Goal: Information Seeking & Learning: Learn about a topic

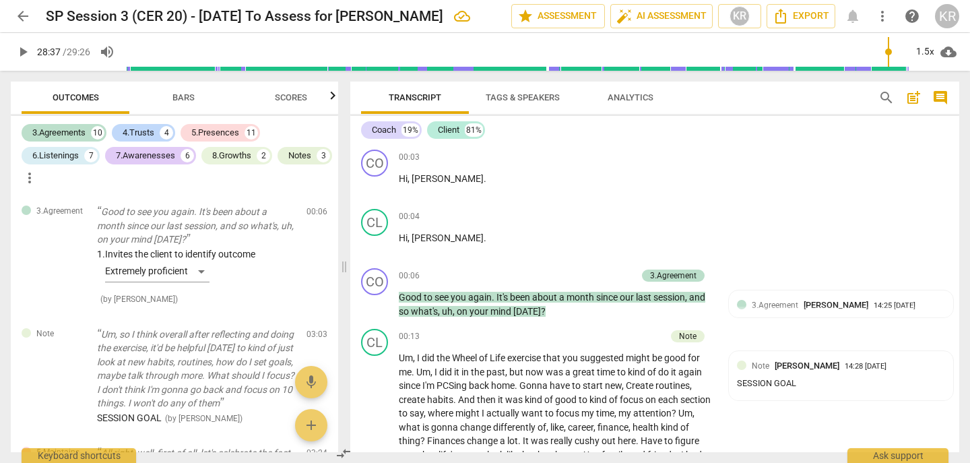
scroll to position [4553, 0]
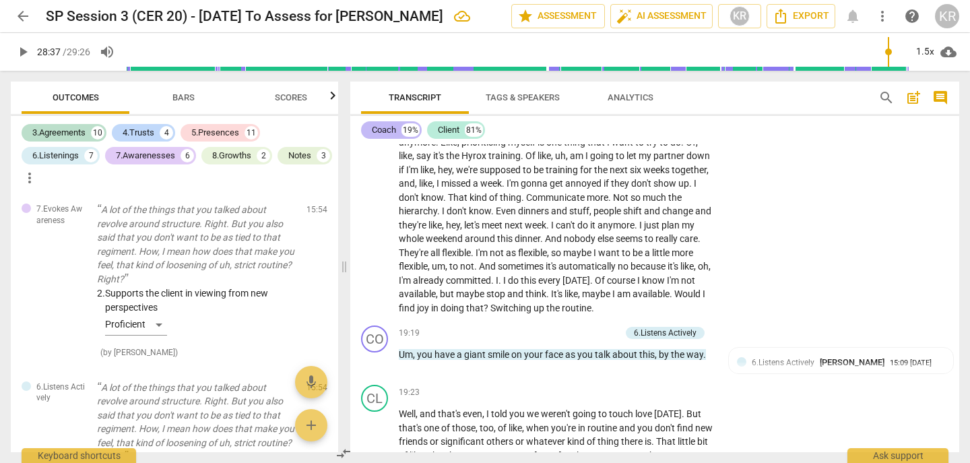
click at [392, 132] on div "Coach" at bounding box center [384, 129] width 24 height 13
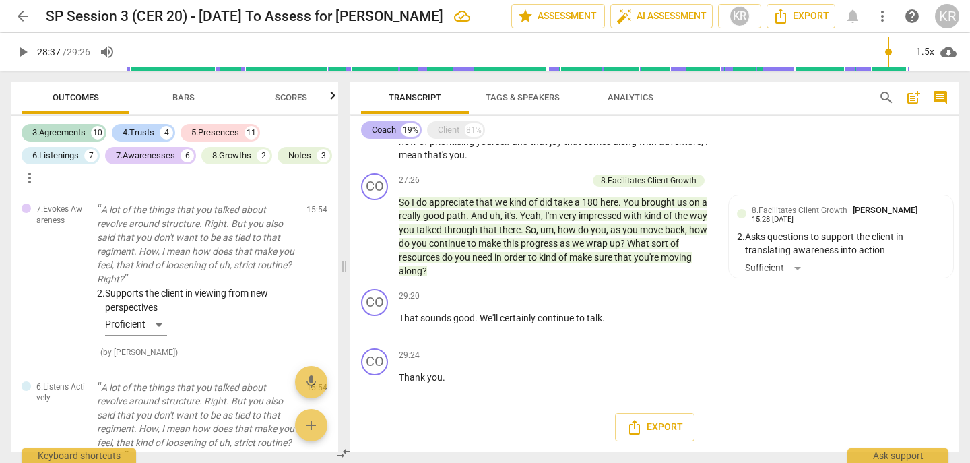
scroll to position [967, 0]
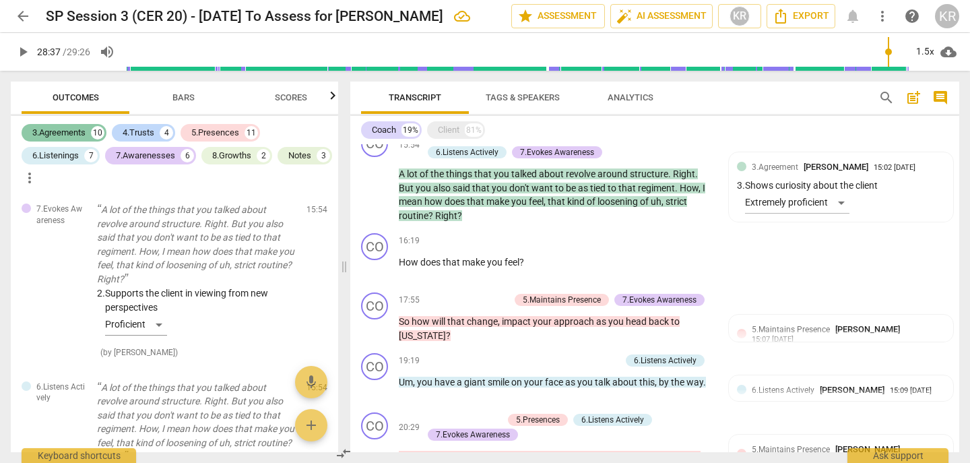
click at [67, 131] on div "3.Agreements" at bounding box center [58, 132] width 53 height 13
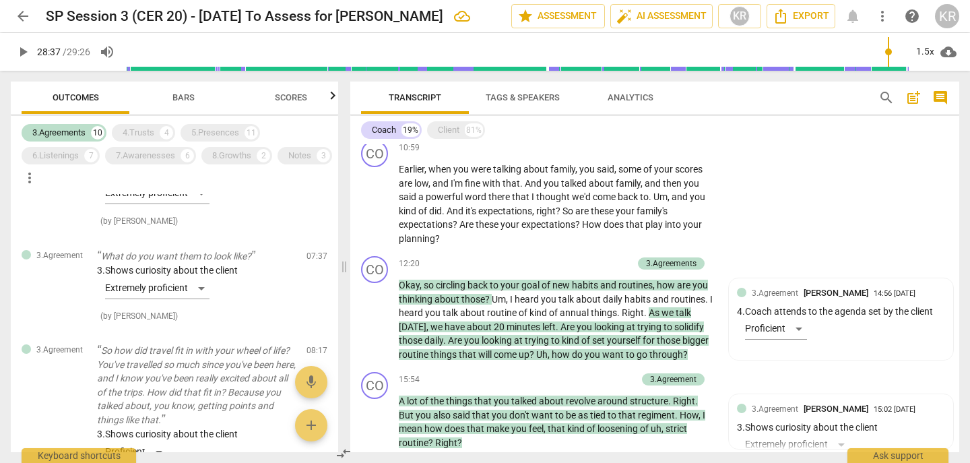
scroll to position [0, 0]
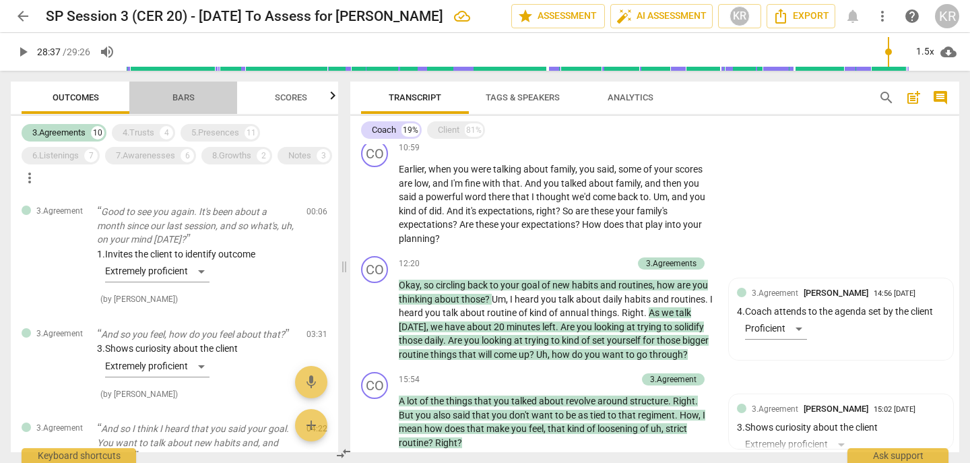
click at [168, 101] on span "Bars" at bounding box center [183, 98] width 55 height 18
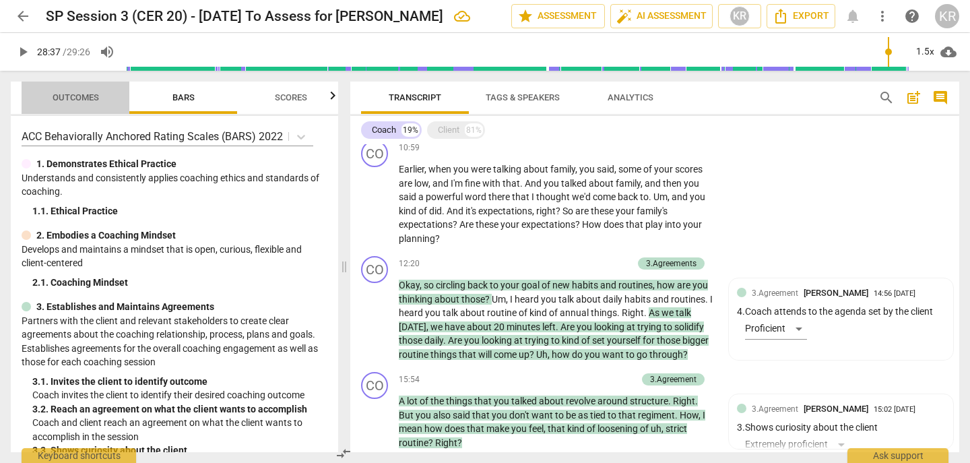
click at [78, 92] on span "Outcomes" at bounding box center [76, 97] width 46 height 10
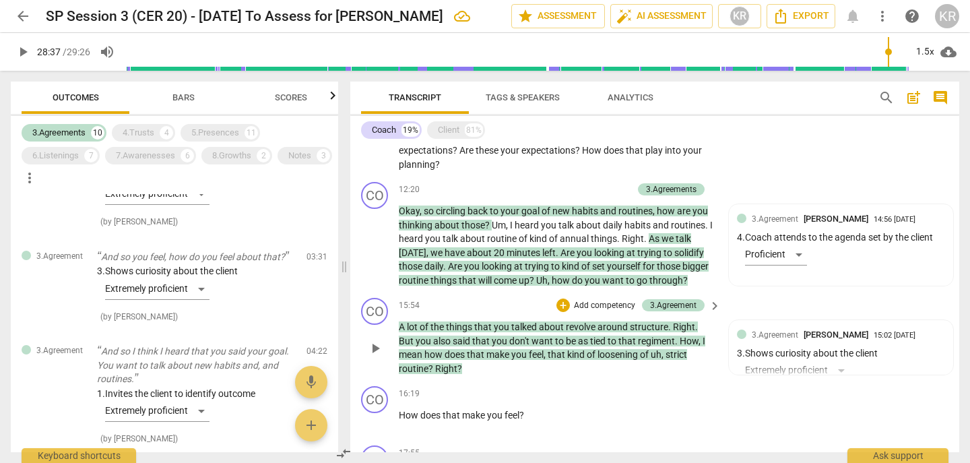
scroll to position [772, 0]
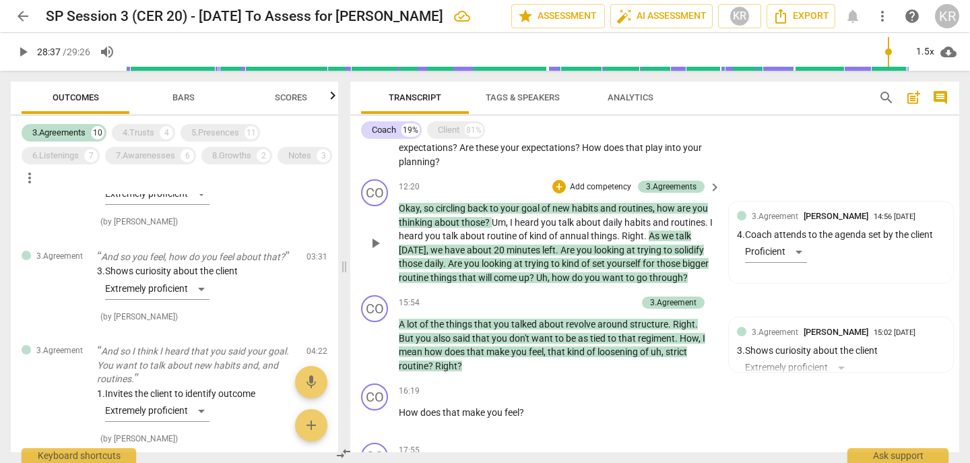
click at [546, 270] on p "Okay , so circling back to your goal of new habits and routines , how are you t…" at bounding box center [556, 242] width 315 height 83
click at [390, 127] on div "Coach" at bounding box center [384, 129] width 24 height 13
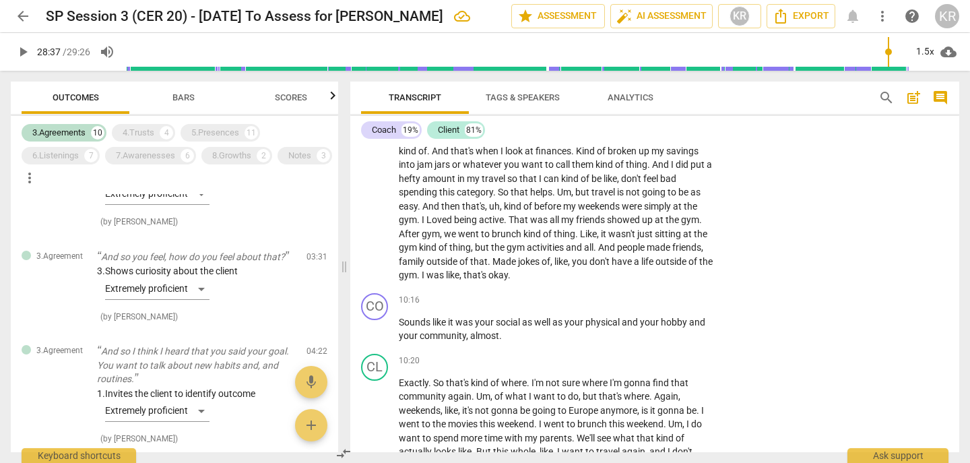
scroll to position [2525, 0]
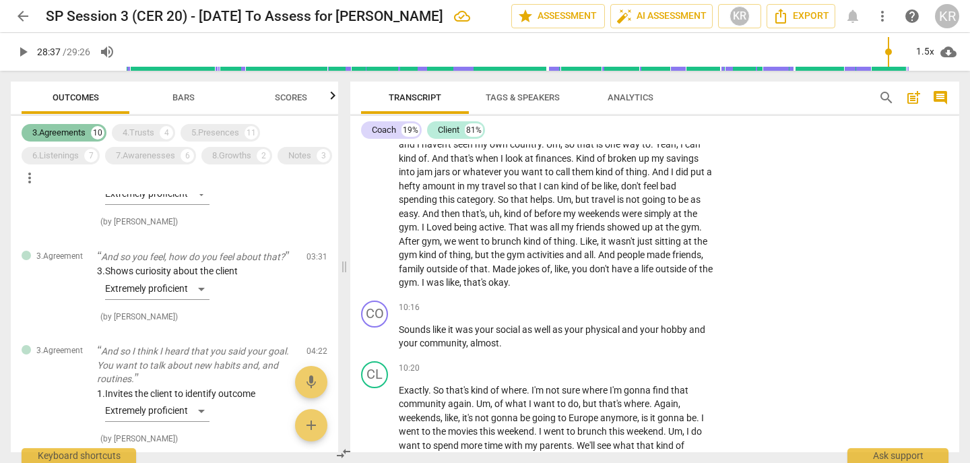
click at [56, 133] on div "3.Agreements" at bounding box center [58, 132] width 53 height 13
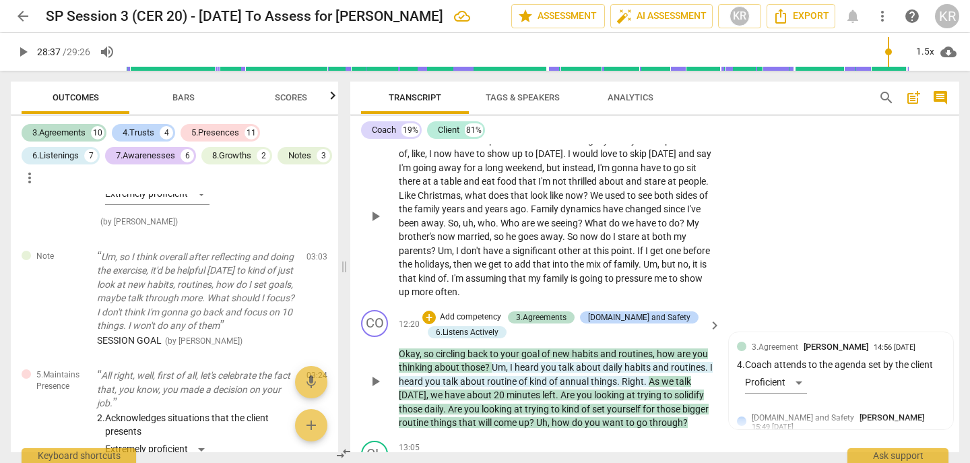
scroll to position [3040, 0]
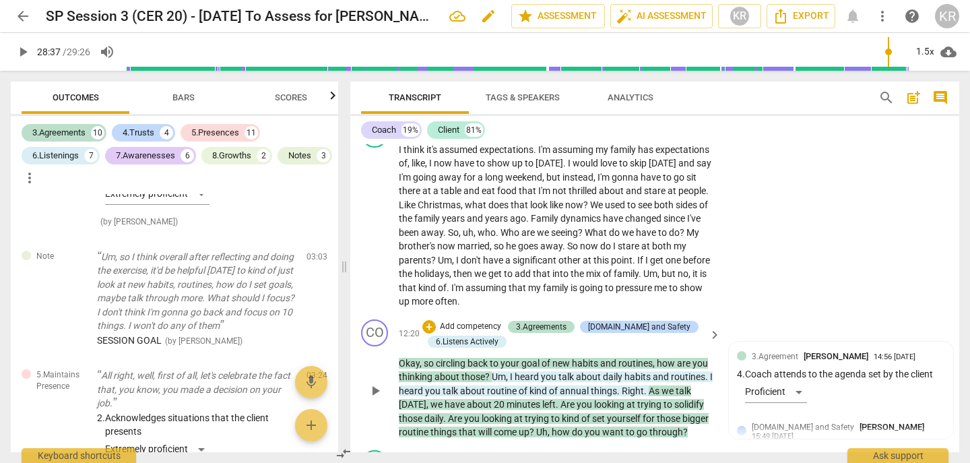
type input "1718"
click at [26, 11] on span "arrow_back" at bounding box center [23, 16] width 16 height 16
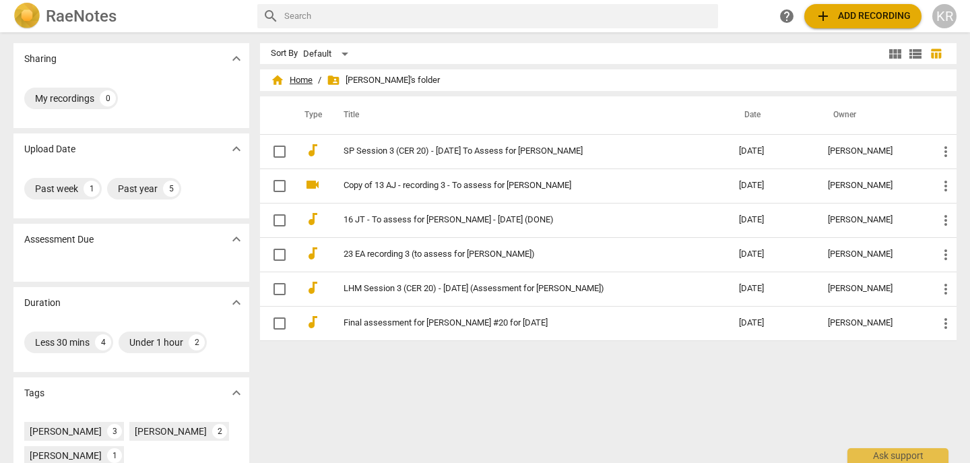
click at [295, 81] on span "home Home" at bounding box center [292, 79] width 42 height 13
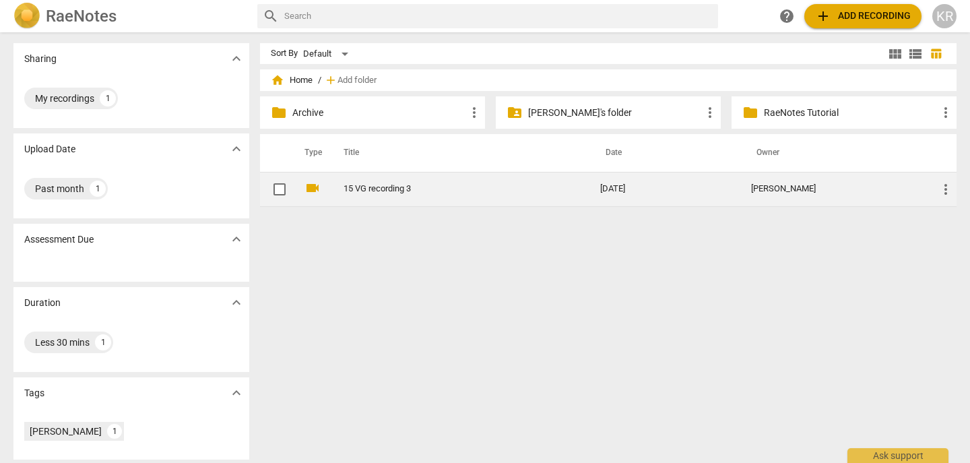
click at [347, 191] on link "15 VG recording 3" at bounding box center [447, 189] width 208 height 10
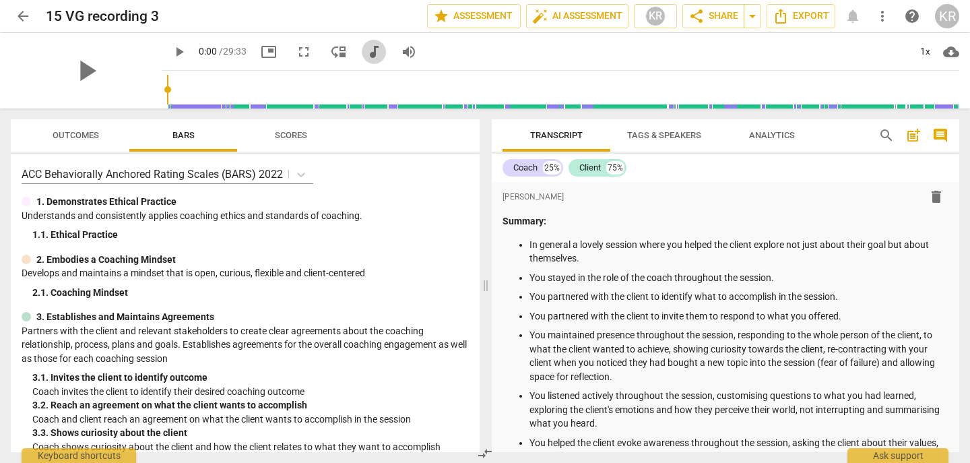
click at [366, 50] on span "audiotrack" at bounding box center [374, 52] width 16 height 16
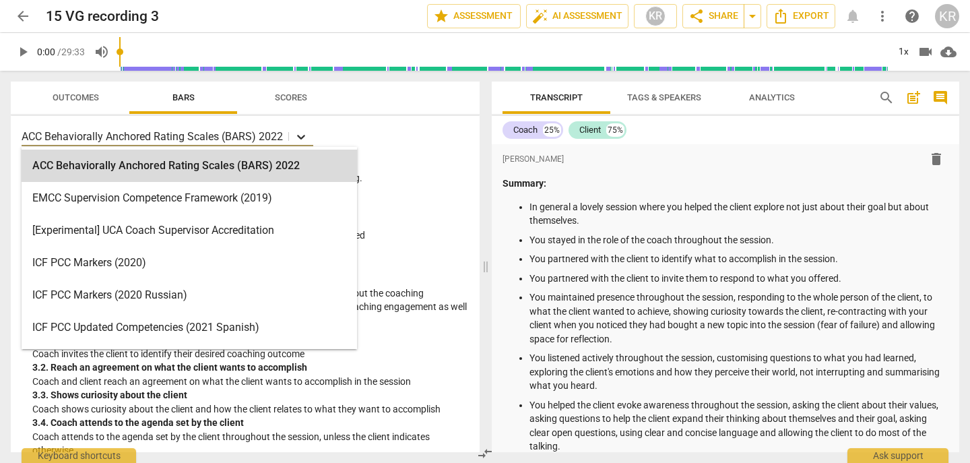
click at [300, 137] on icon at bounding box center [301, 137] width 8 height 5
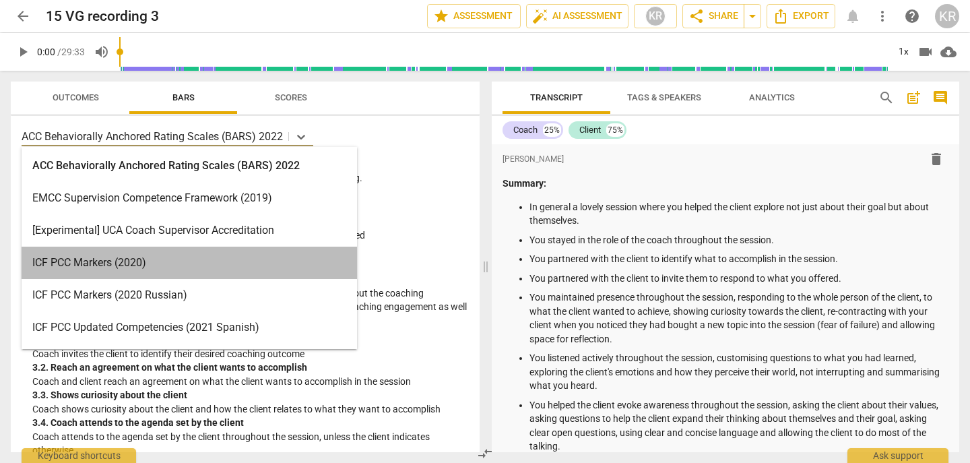
click at [209, 268] on div "ICF PCC Markers (2020)" at bounding box center [189, 262] width 335 height 32
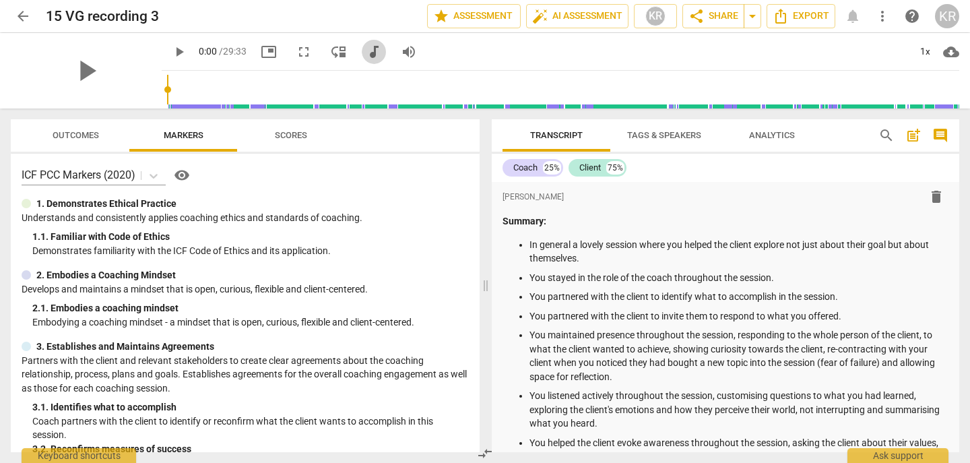
click at [366, 53] on span "audiotrack" at bounding box center [374, 52] width 16 height 16
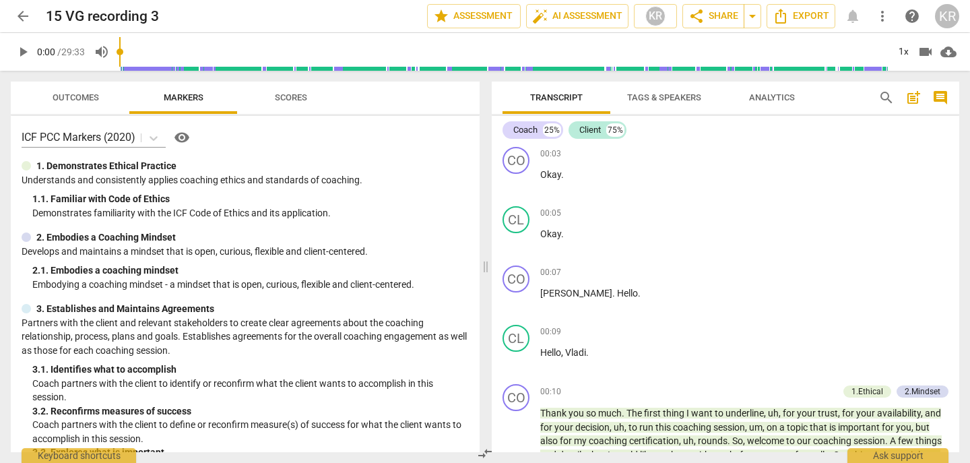
scroll to position [733, 0]
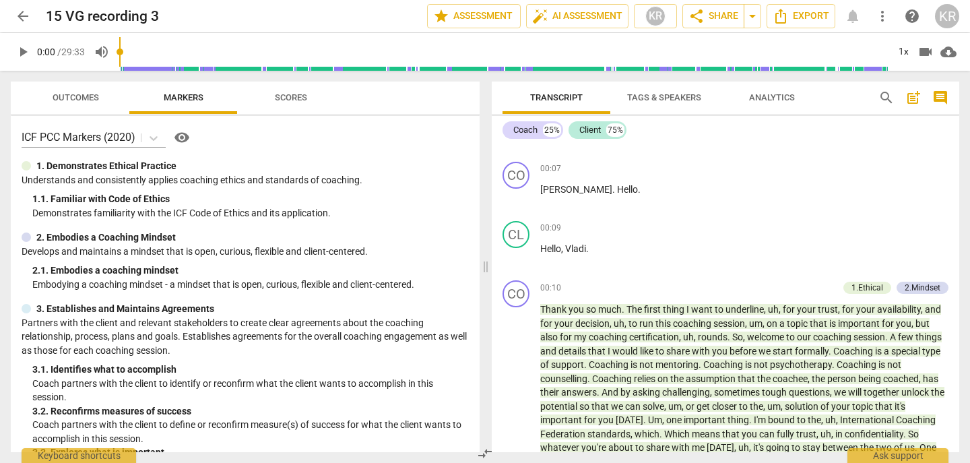
click at [69, 100] on span "Outcomes" at bounding box center [76, 97] width 46 height 10
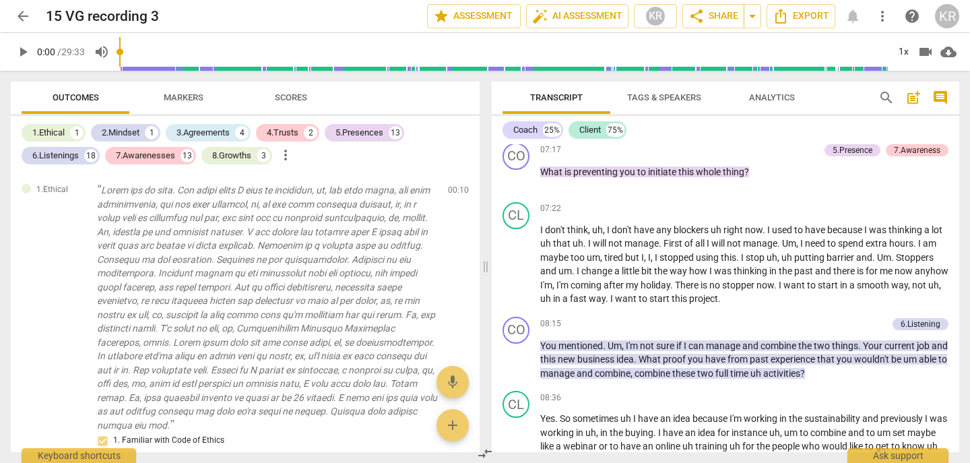
scroll to position [2715, 0]
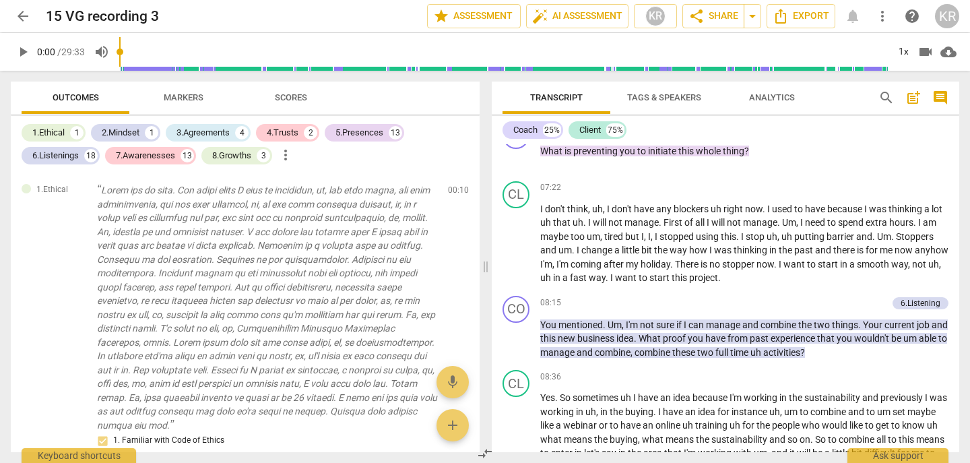
click at [12, 14] on span "arrow_back" at bounding box center [23, 16] width 24 height 16
